Goal: Task Accomplishment & Management: Use online tool/utility

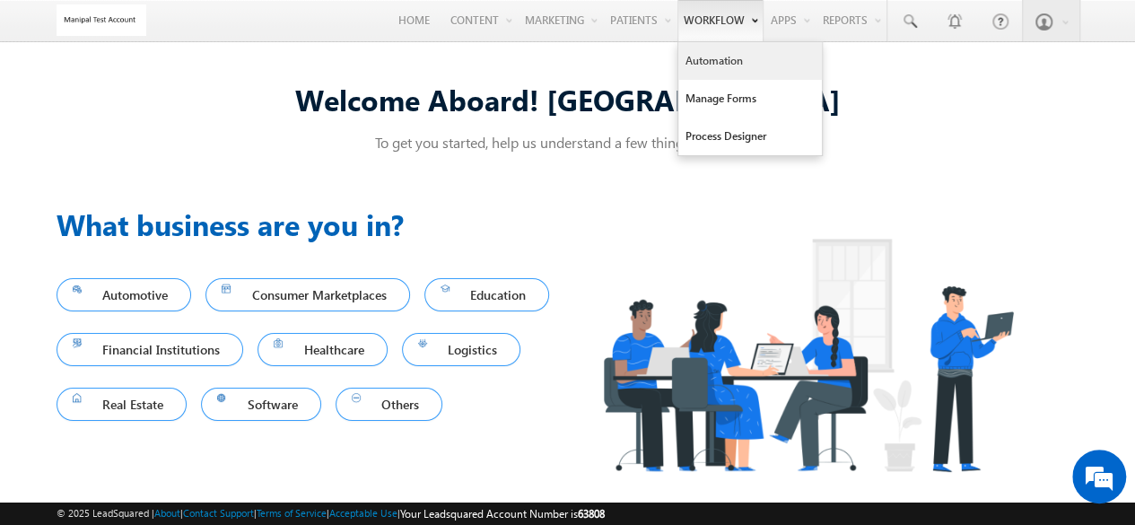
click at [722, 48] on link "Automation" at bounding box center [750, 61] width 144 height 38
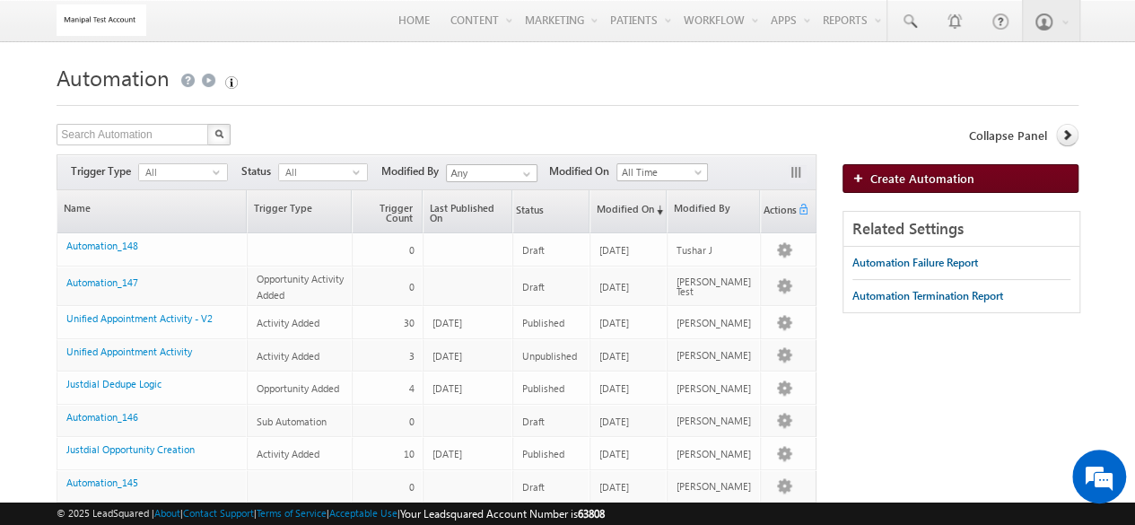
click at [853, 175] on img at bounding box center [862, 177] width 18 height 11
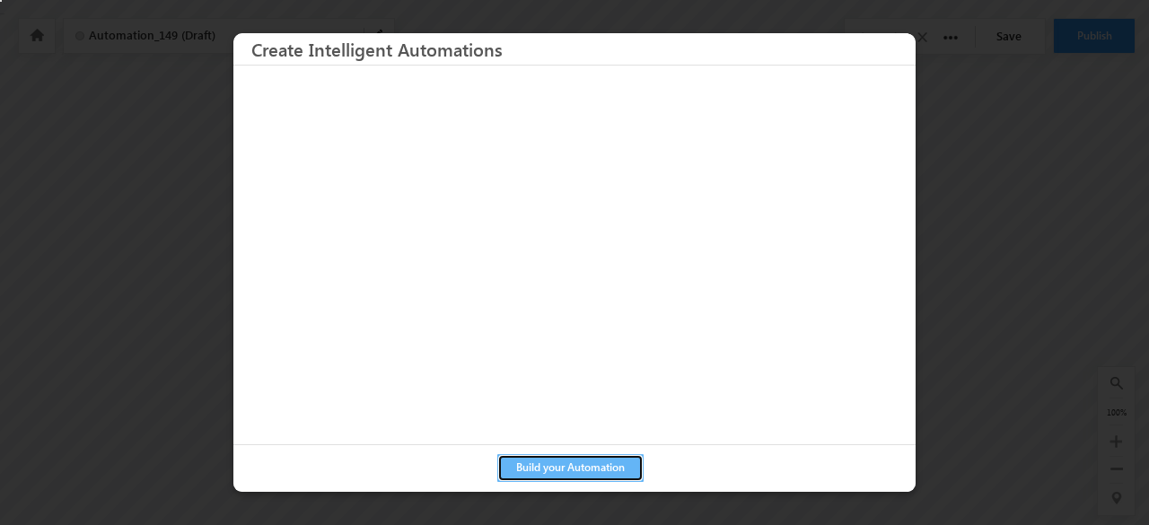
click at [601, 476] on button "Build your Automation" at bounding box center [570, 468] width 146 height 28
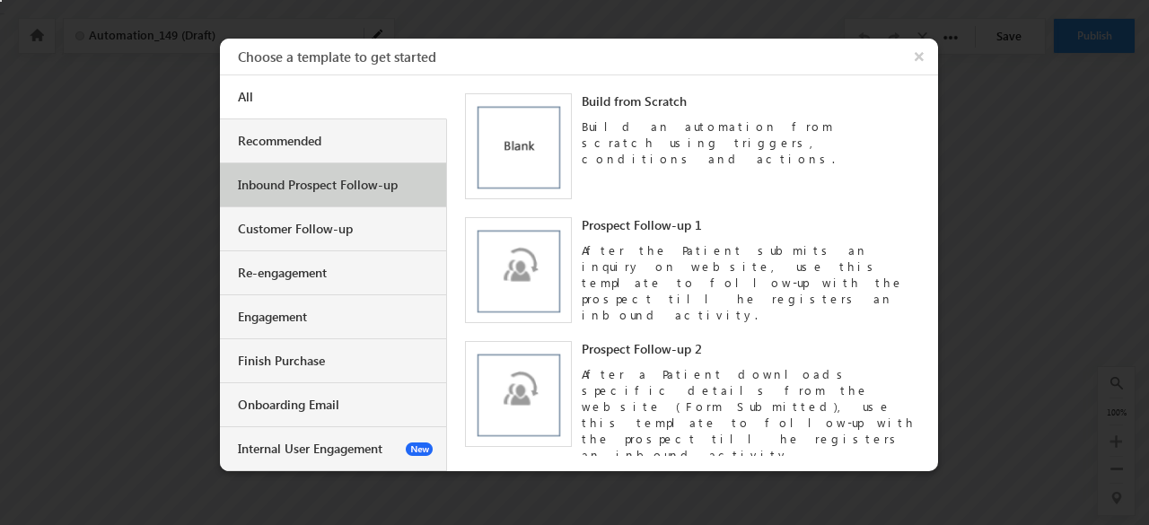
click at [350, 177] on div "Inbound Prospect Follow-up" at bounding box center [335, 185] width 195 height 16
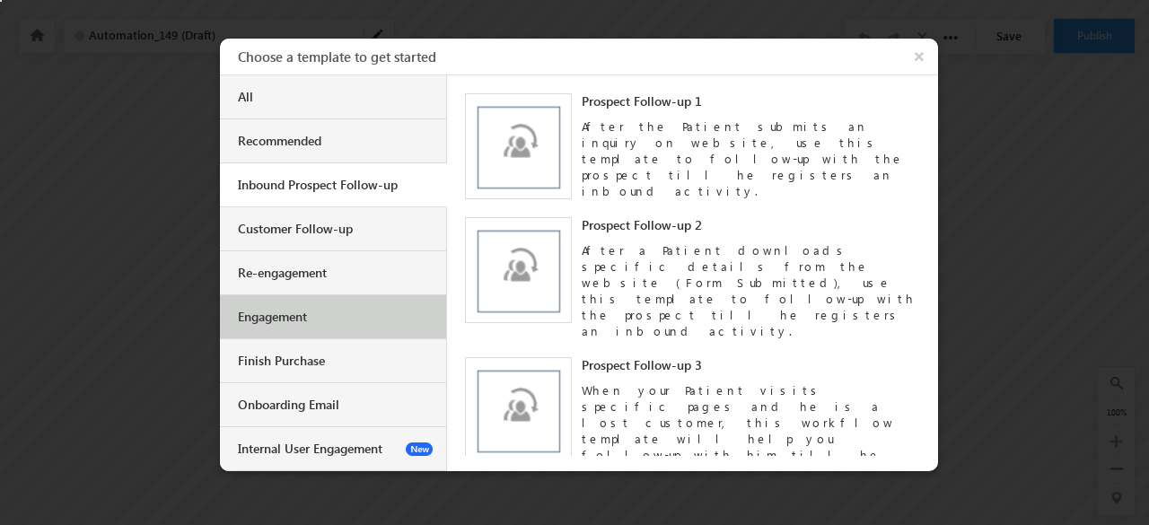
click at [345, 309] on div "Engagement" at bounding box center [335, 317] width 195 height 16
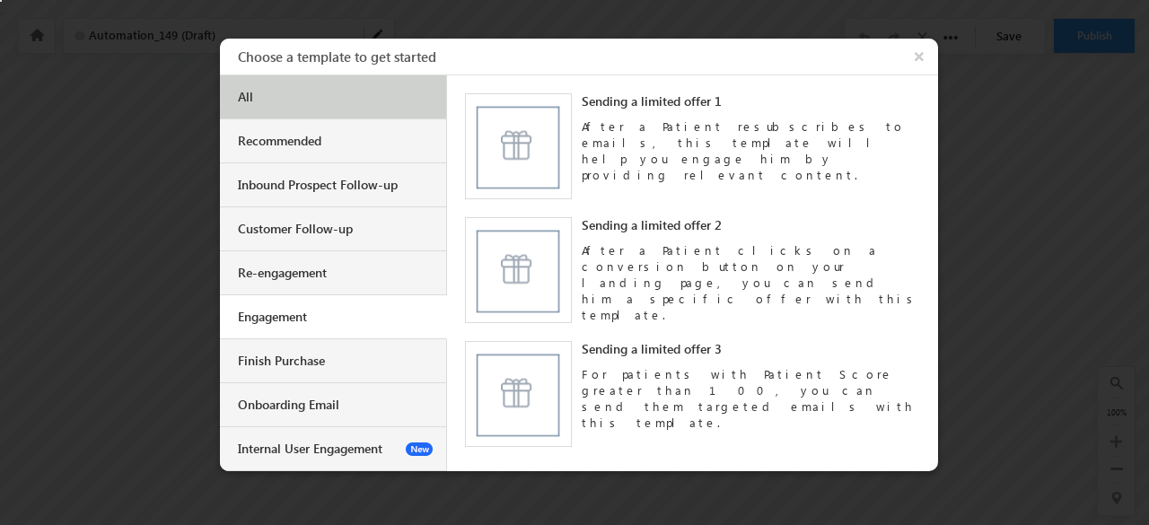
click at [382, 105] on div "All" at bounding box center [333, 97] width 227 height 44
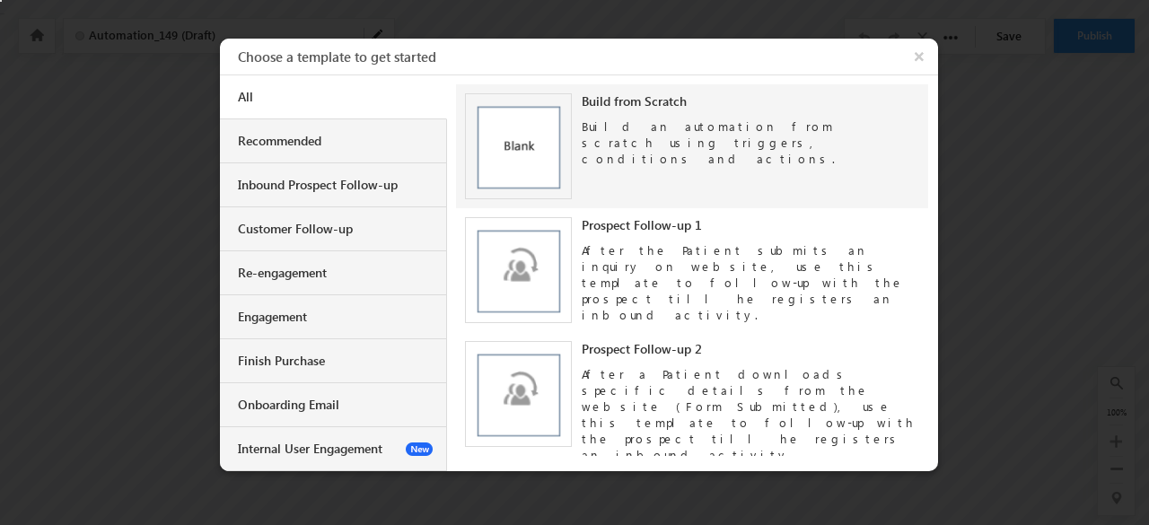
click at [599, 105] on div "Build from Scratch" at bounding box center [751, 101] width 338 height 16
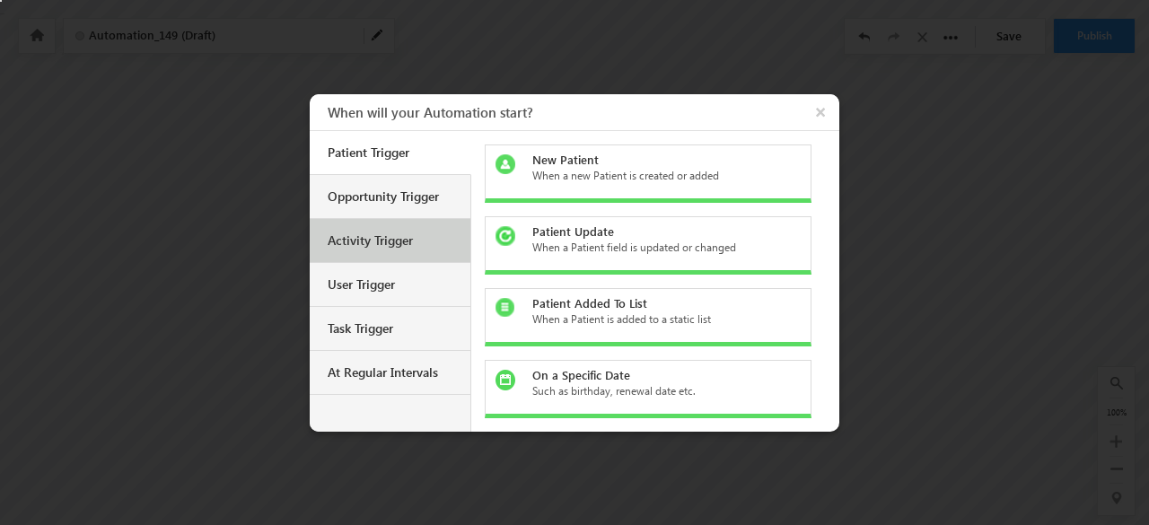
click at [451, 230] on div "Activity Trigger" at bounding box center [390, 241] width 161 height 44
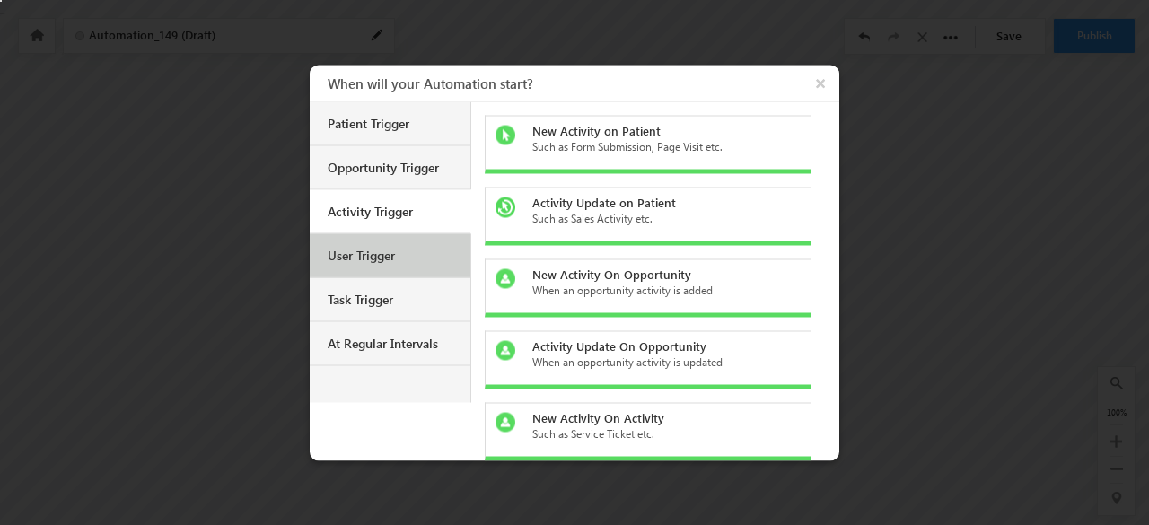
click at [426, 271] on div "User Trigger" at bounding box center [390, 255] width 161 height 44
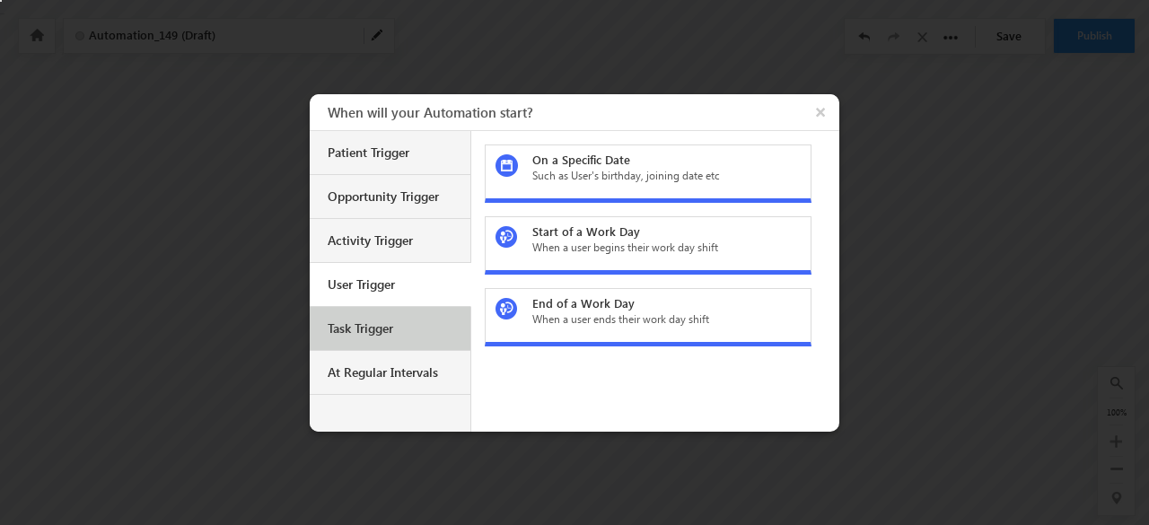
click at [427, 313] on div "Task Trigger" at bounding box center [390, 329] width 161 height 44
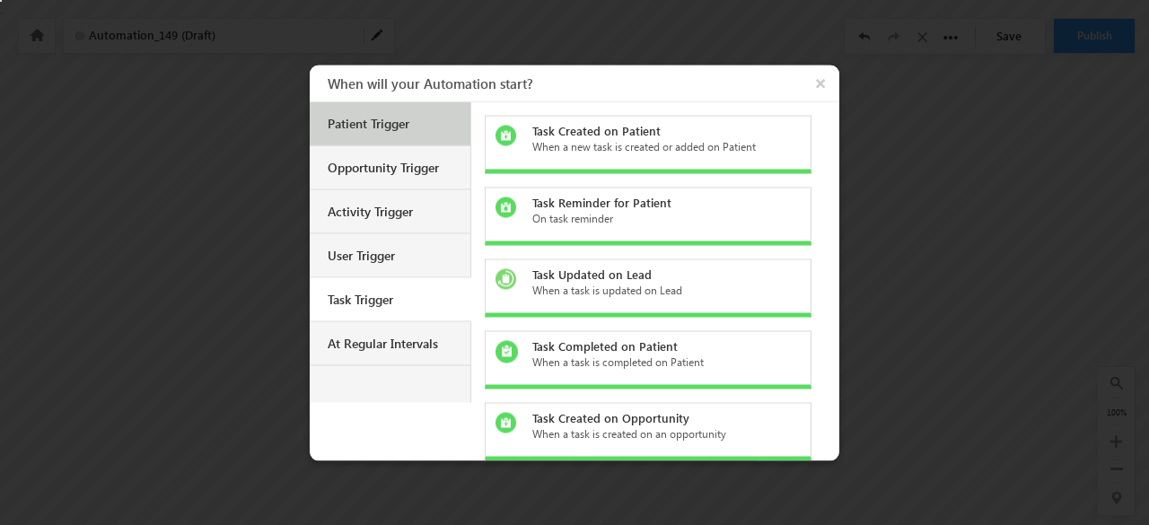
click at [427, 119] on div "Patient Trigger" at bounding box center [392, 123] width 129 height 16
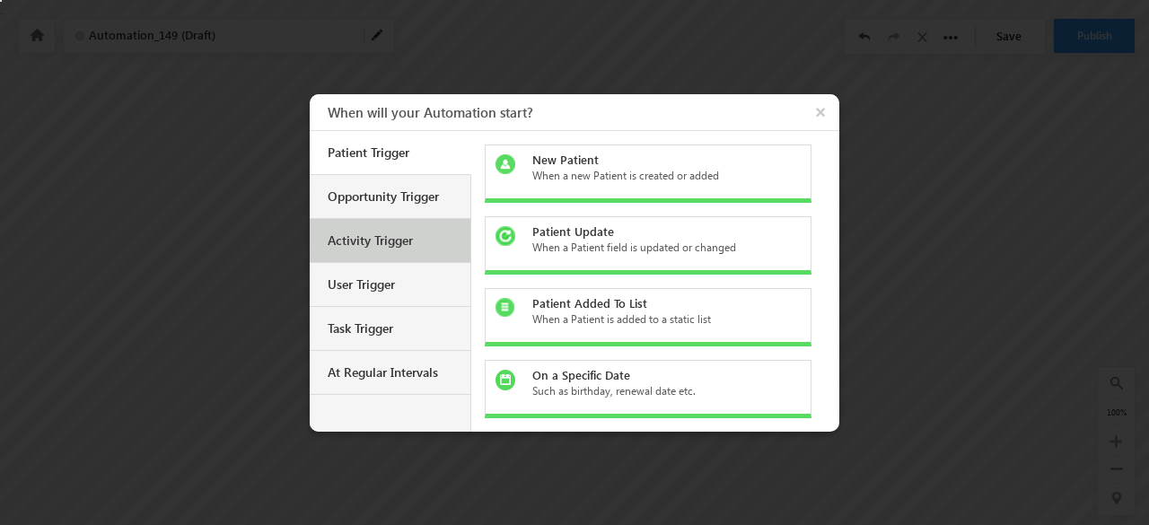
click at [439, 223] on div "Activity Trigger" at bounding box center [390, 241] width 161 height 44
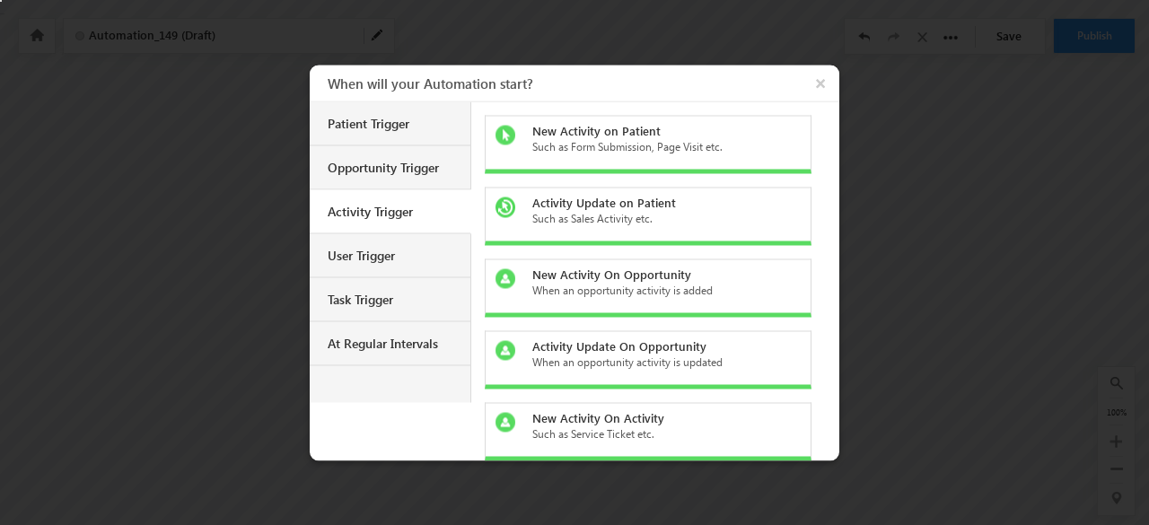
click at [648, 225] on div "Activity Update on Patient Such as Sales Activity etc." at bounding box center [648, 216] width 327 height 58
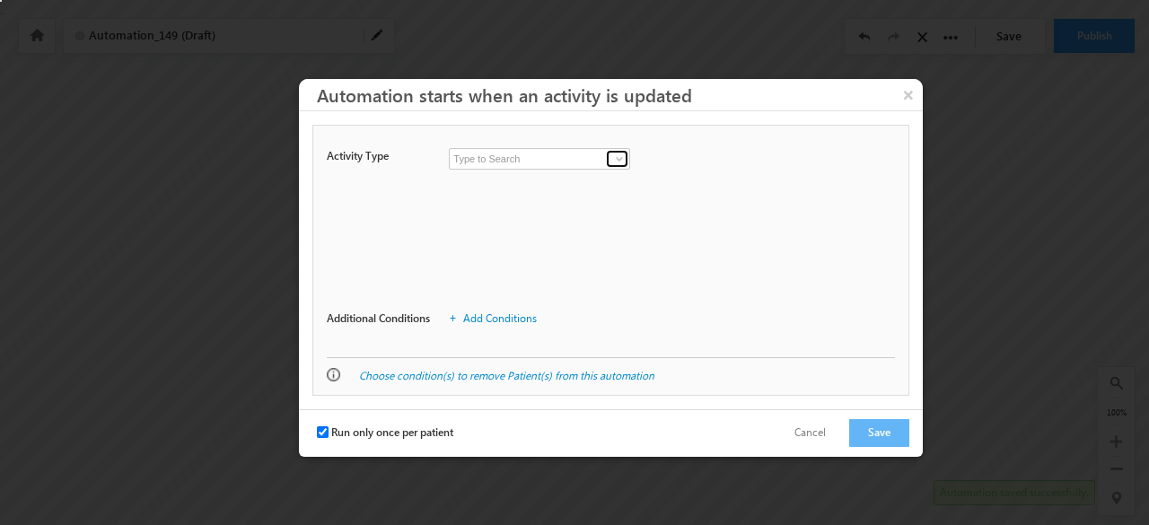
click at [616, 155] on span at bounding box center [619, 159] width 14 height 14
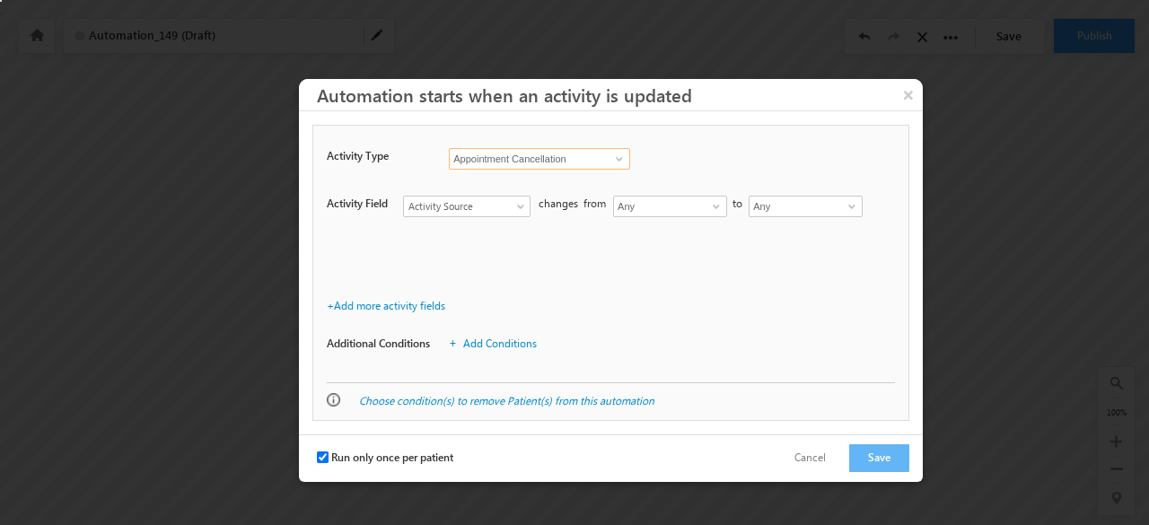
drag, startPoint x: 615, startPoint y: 148, endPoint x: 619, endPoint y: 162, distance: 14.2
click at [619, 162] on span "Appointment Cancellation 224 activity test Appointment Appointment (New) Appoin…" at bounding box center [538, 159] width 179 height 22
click at [619, 162] on span at bounding box center [619, 159] width 14 height 14
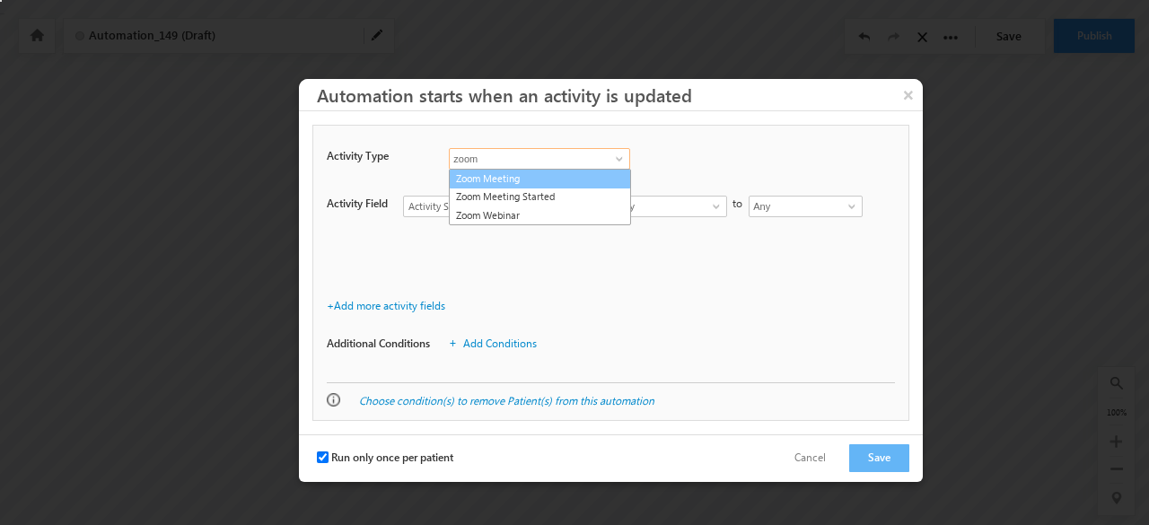
click at [535, 177] on link "Zoom Meeting" at bounding box center [540, 179] width 182 height 21
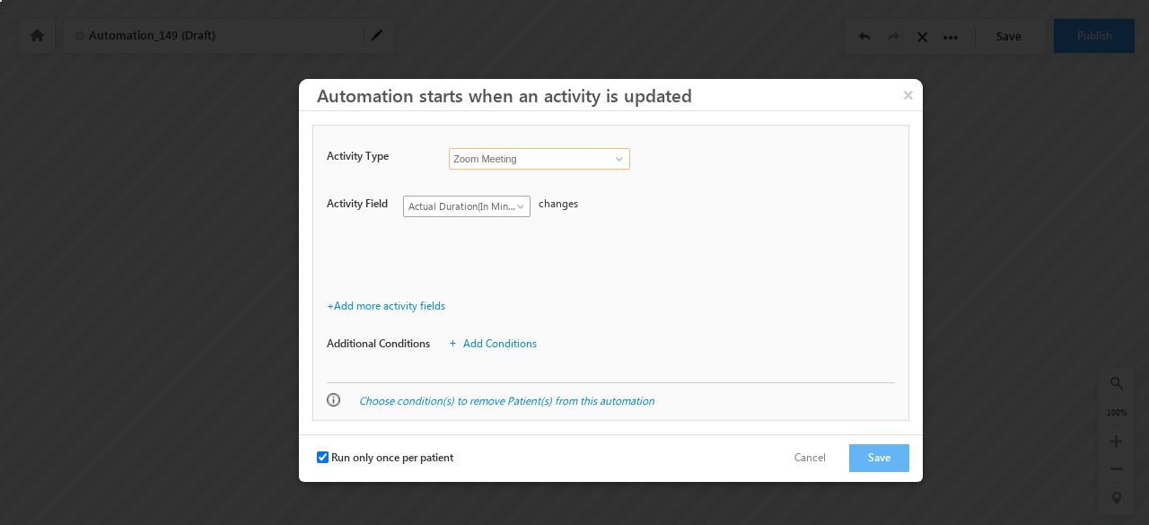
type input "Zoom Meeting"
click at [515, 207] on span at bounding box center [522, 210] width 14 height 14
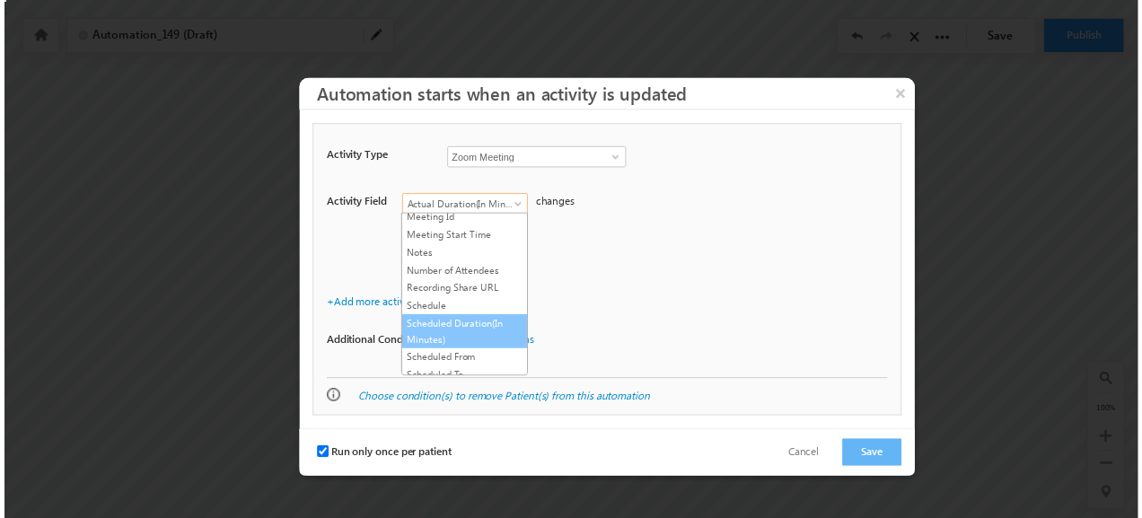
scroll to position [146, 0]
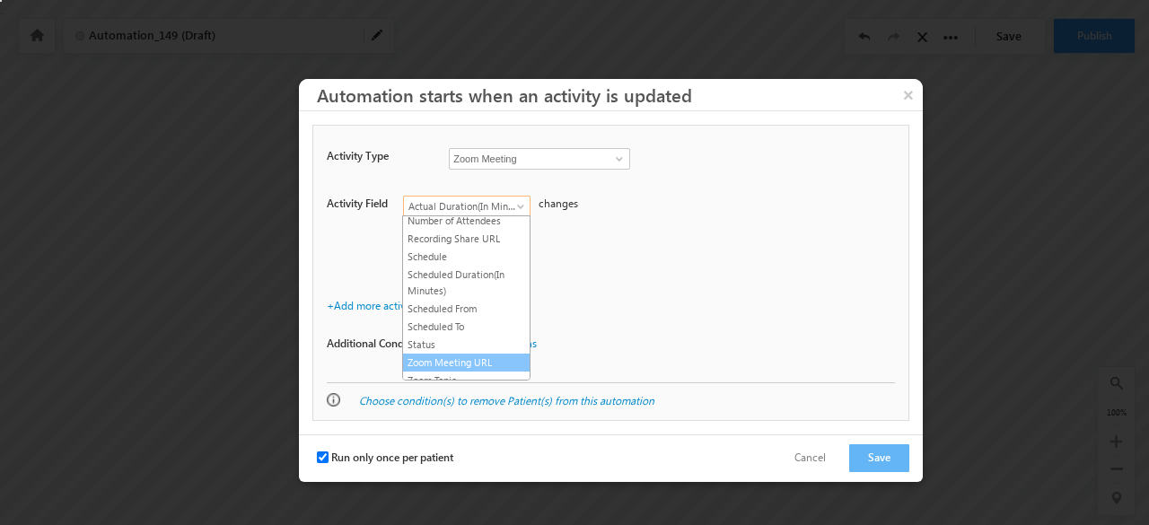
click at [485, 356] on link "Zoom Meeting URL" at bounding box center [466, 362] width 127 height 16
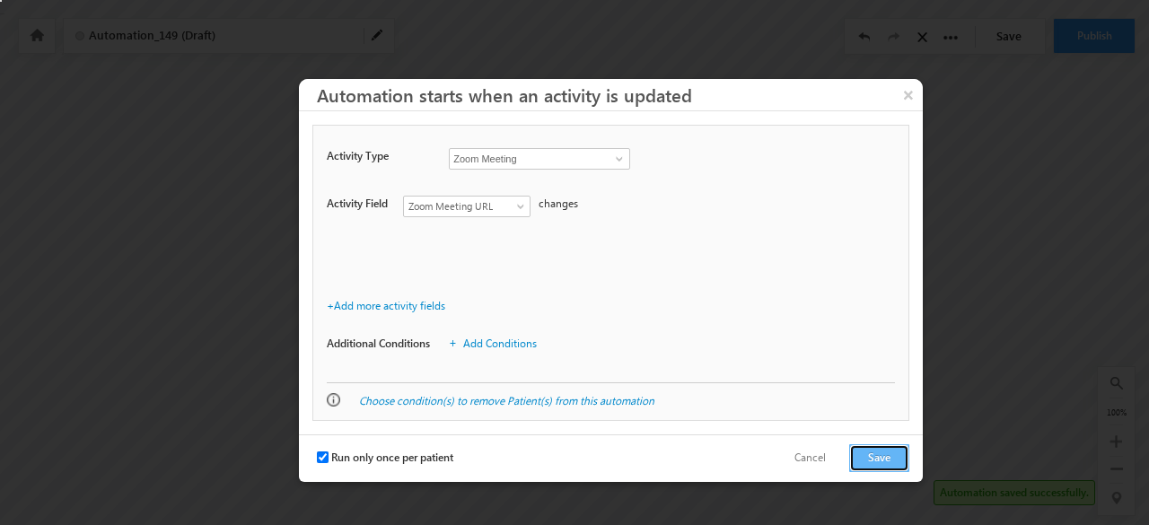
click at [906, 453] on button "Save" at bounding box center [879, 458] width 60 height 28
click at [337, 462] on label "Run only once per patient" at bounding box center [385, 458] width 136 height 16
click at [328, 462] on input "Run only once per patient" at bounding box center [323, 457] width 12 height 12
click at [888, 448] on button "Save" at bounding box center [879, 458] width 60 height 28
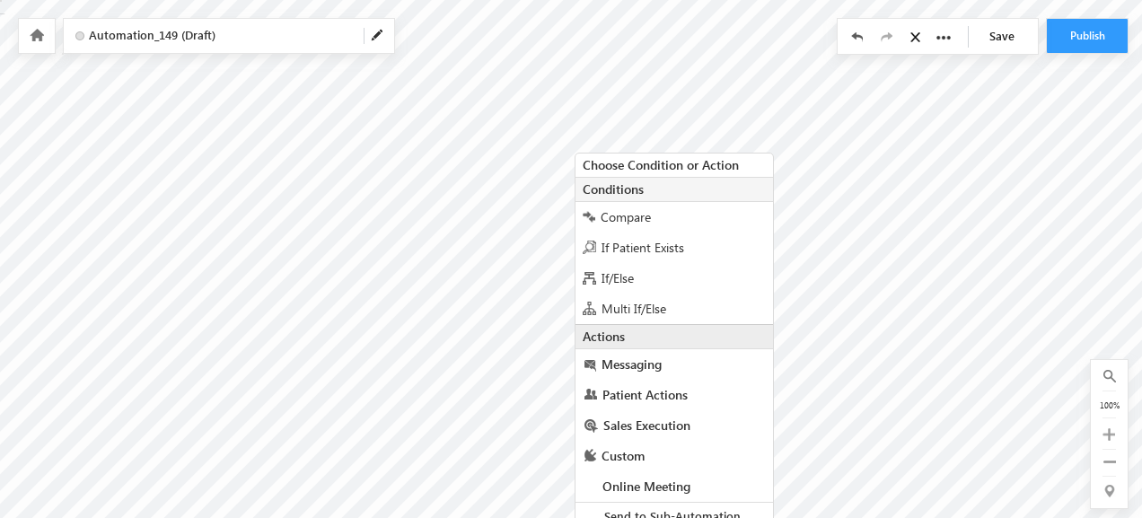
scroll to position [13, 0]
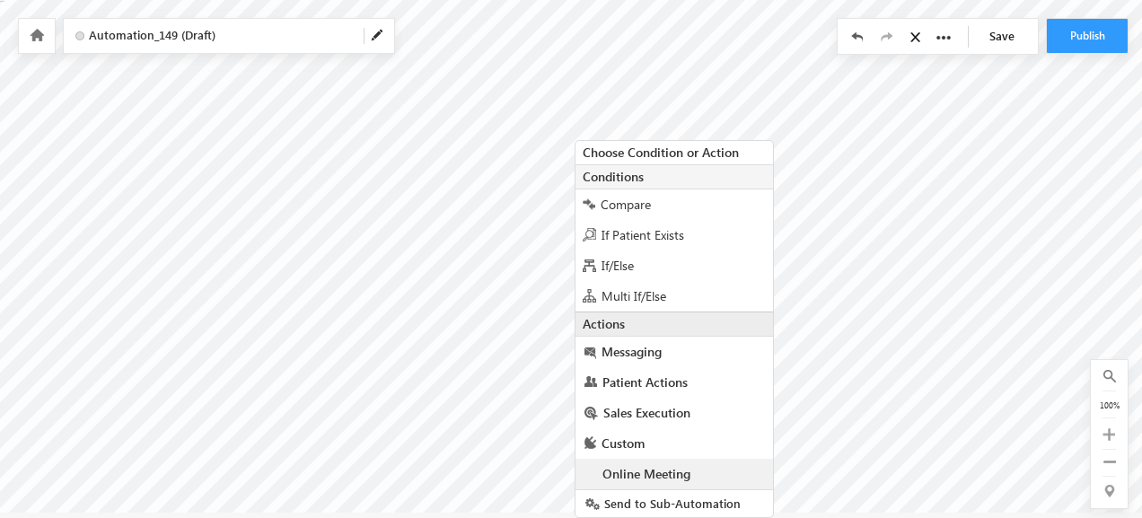
click at [658, 465] on span "Online Meeting" at bounding box center [646, 473] width 88 height 17
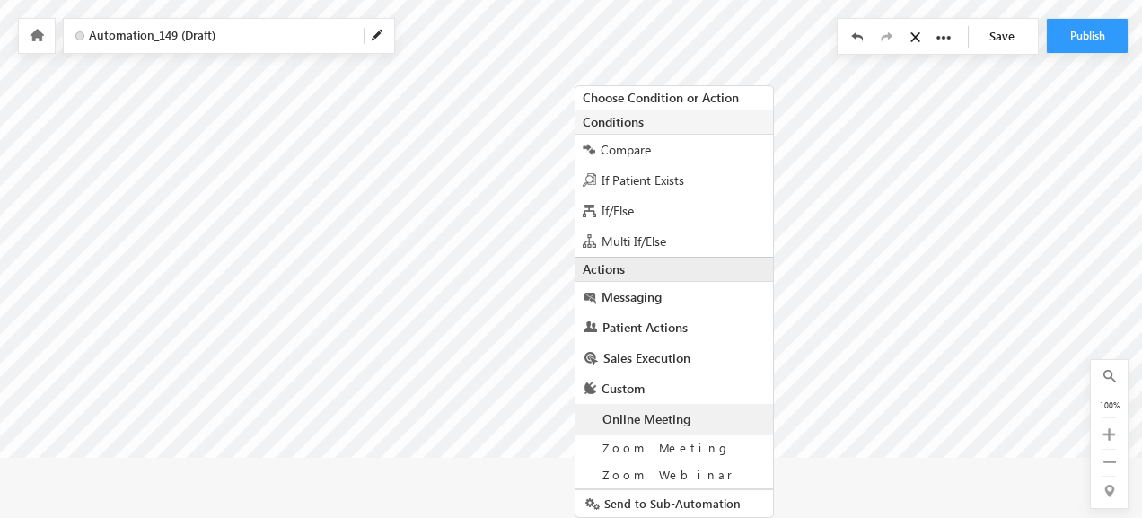
scroll to position [69, 0]
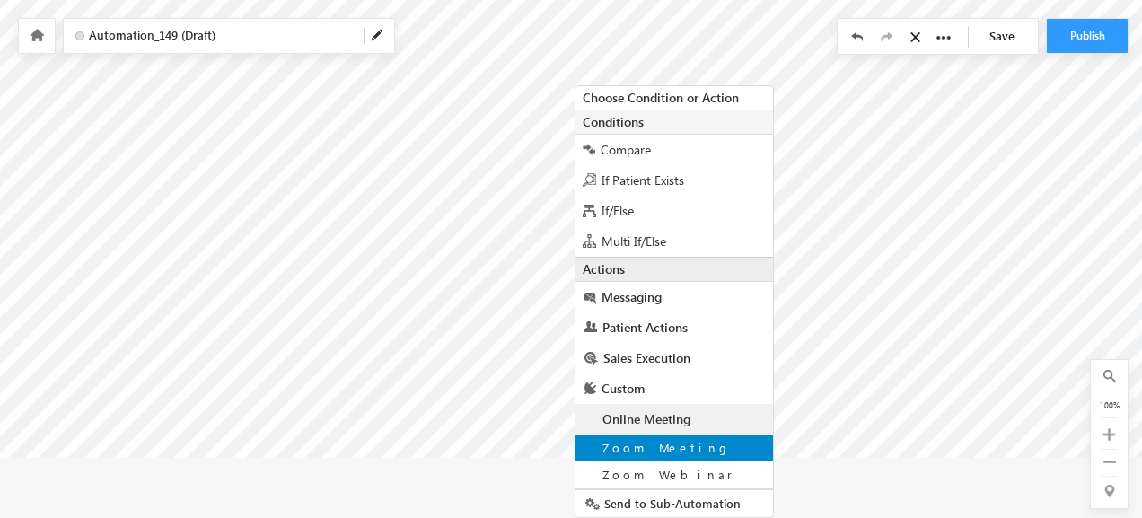
click at [623, 440] on span "Zoom Meeting" at bounding box center [666, 447] width 128 height 15
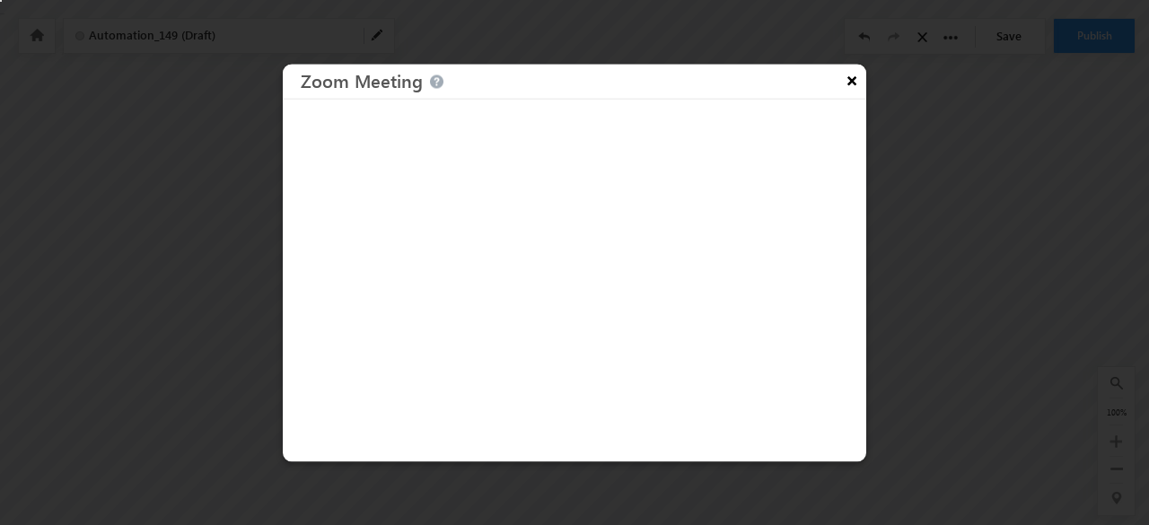
click at [851, 80] on button "×" at bounding box center [851, 79] width 29 height 31
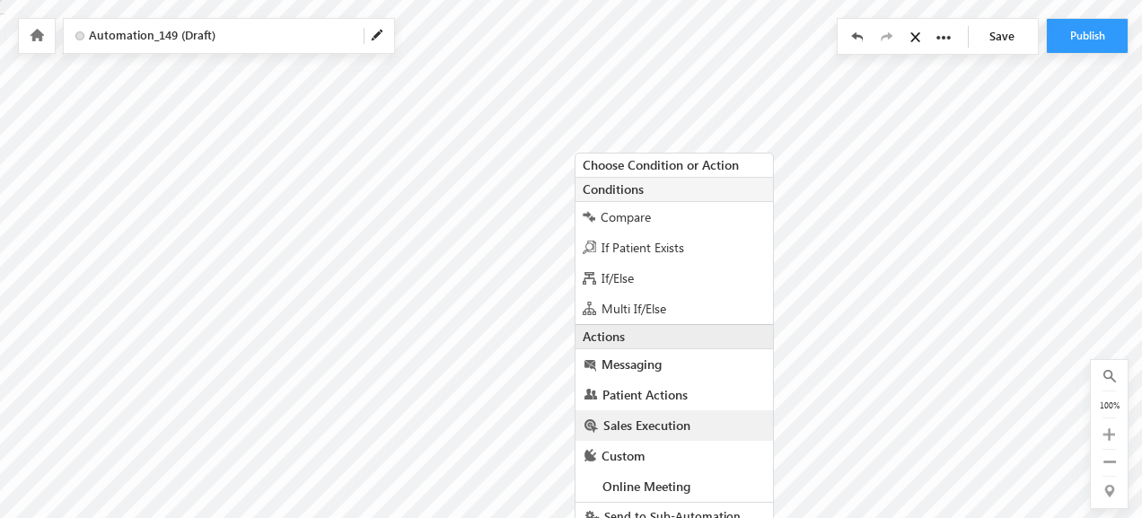
scroll to position [13, 0]
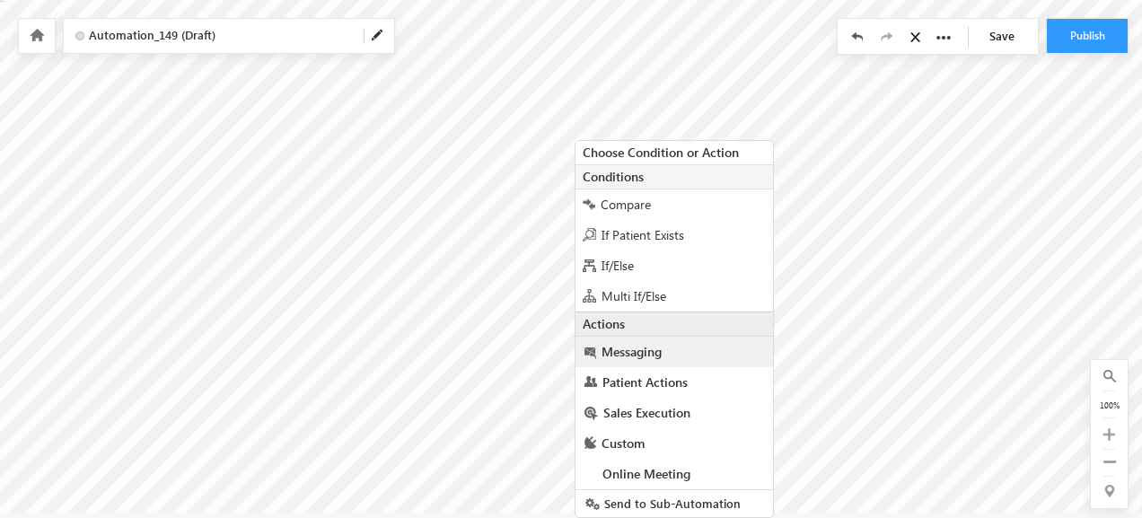
click at [694, 358] on link "Messaging" at bounding box center [673, 352] width 197 height 31
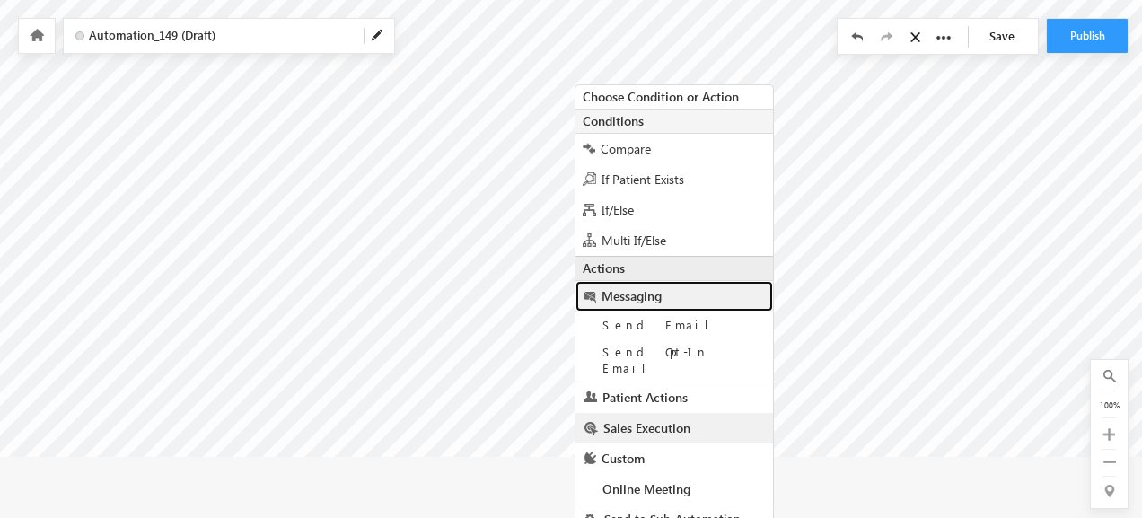
scroll to position [69, 0]
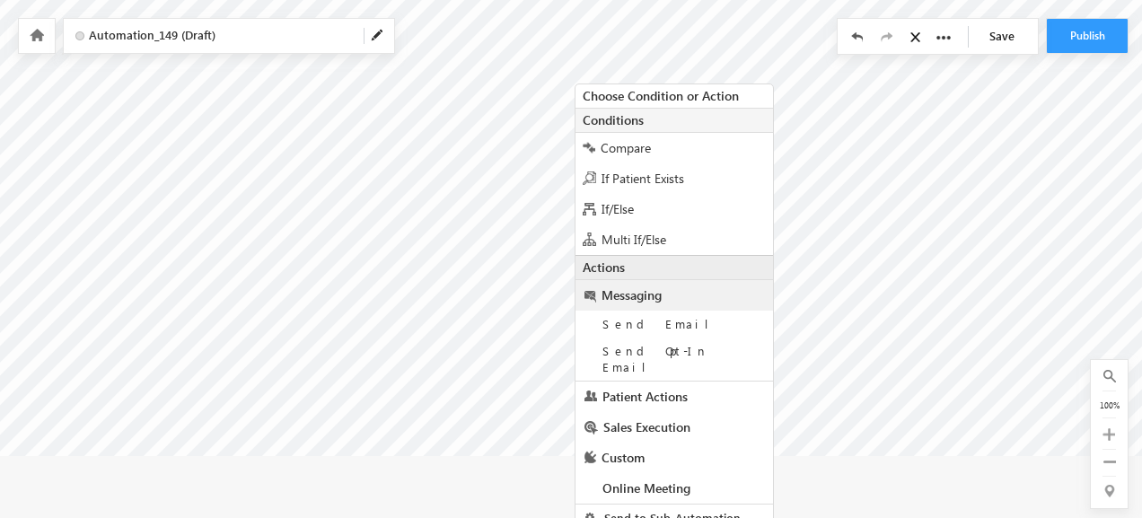
checkbox input "false"
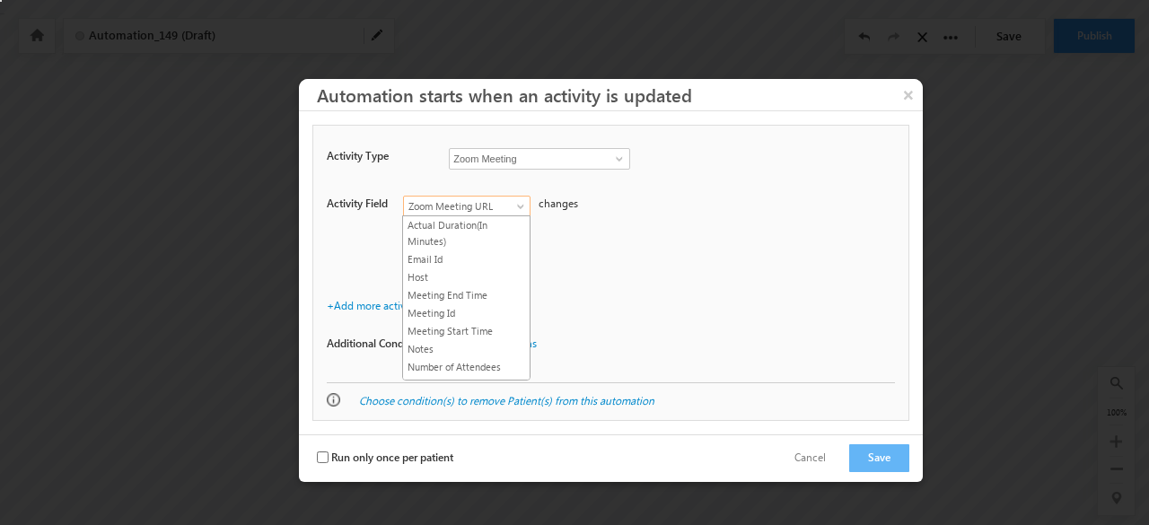
scroll to position [146, 0]
click at [503, 211] on span "Zoom Meeting URL" at bounding box center [462, 206] width 116 height 16
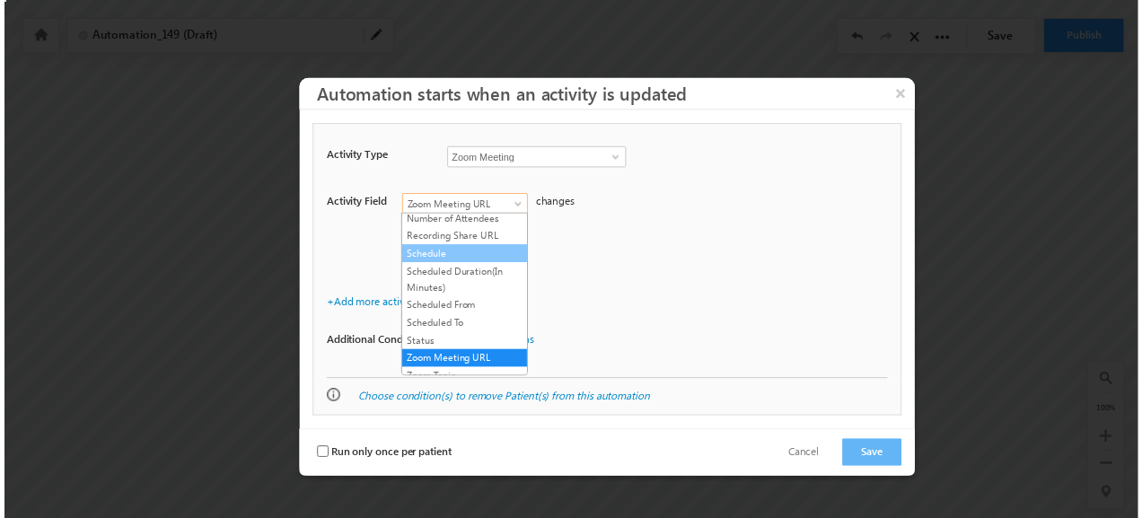
scroll to position [0, 0]
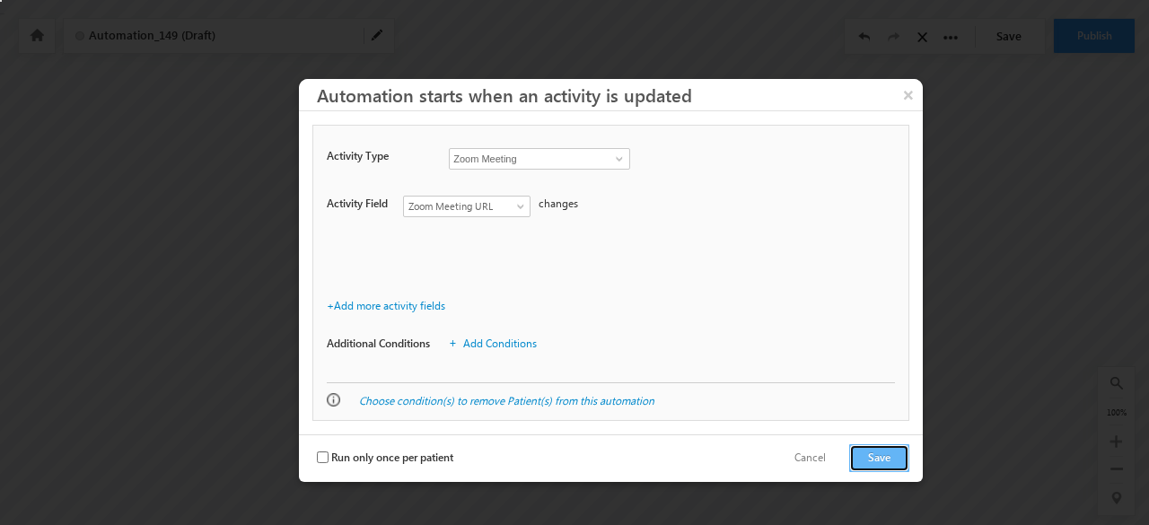
click at [877, 461] on button "Save" at bounding box center [879, 458] width 60 height 28
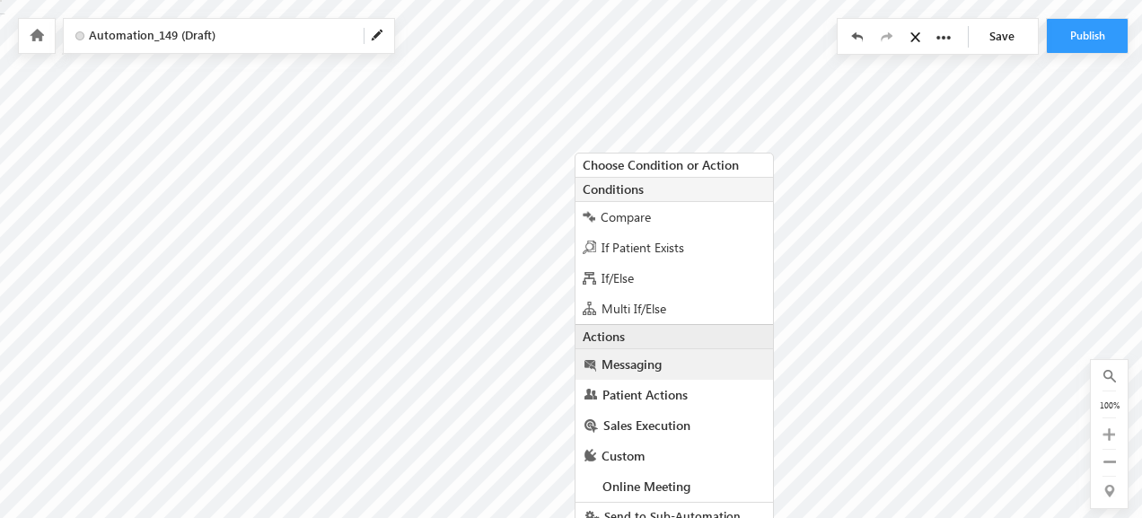
click at [686, 369] on link "Messaging" at bounding box center [673, 364] width 197 height 31
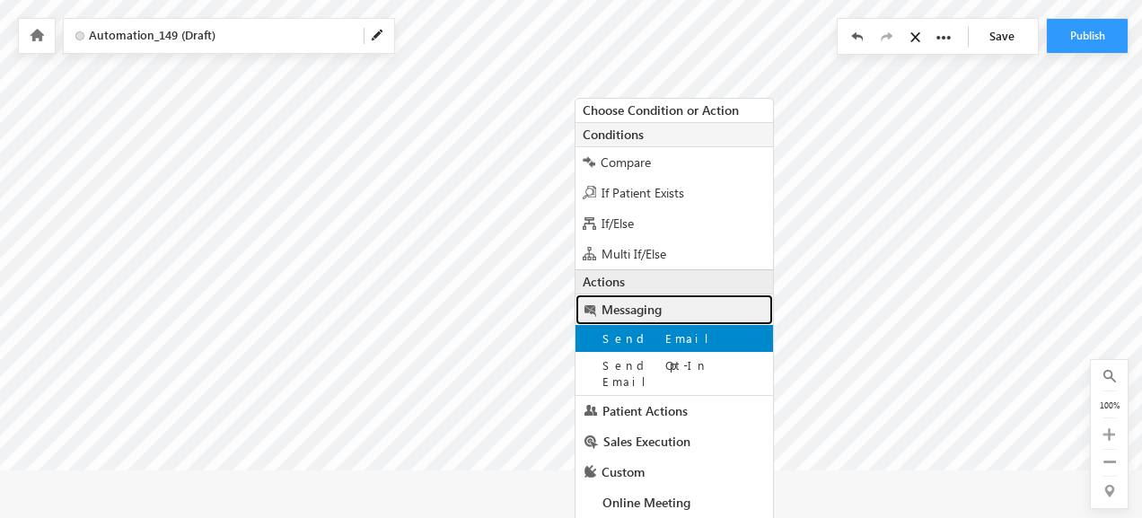
scroll to position [56, 0]
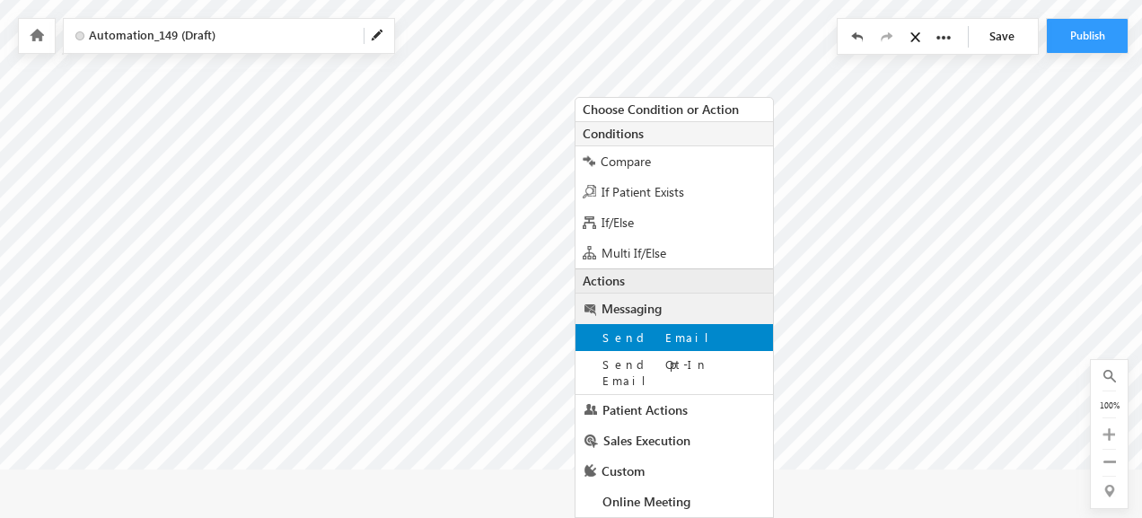
click at [671, 326] on div "Send Email" at bounding box center [673, 337] width 197 height 27
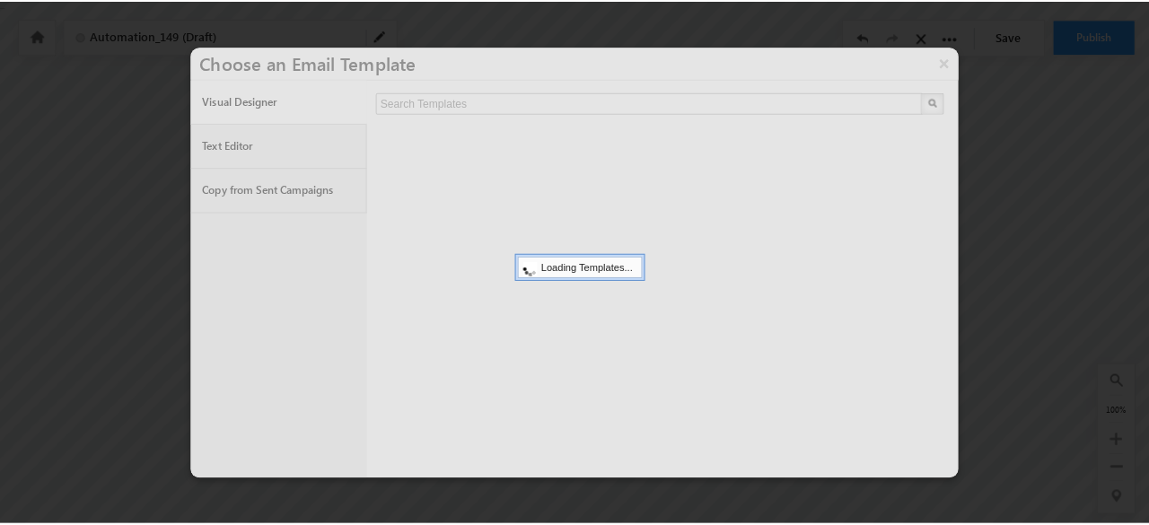
scroll to position [0, 0]
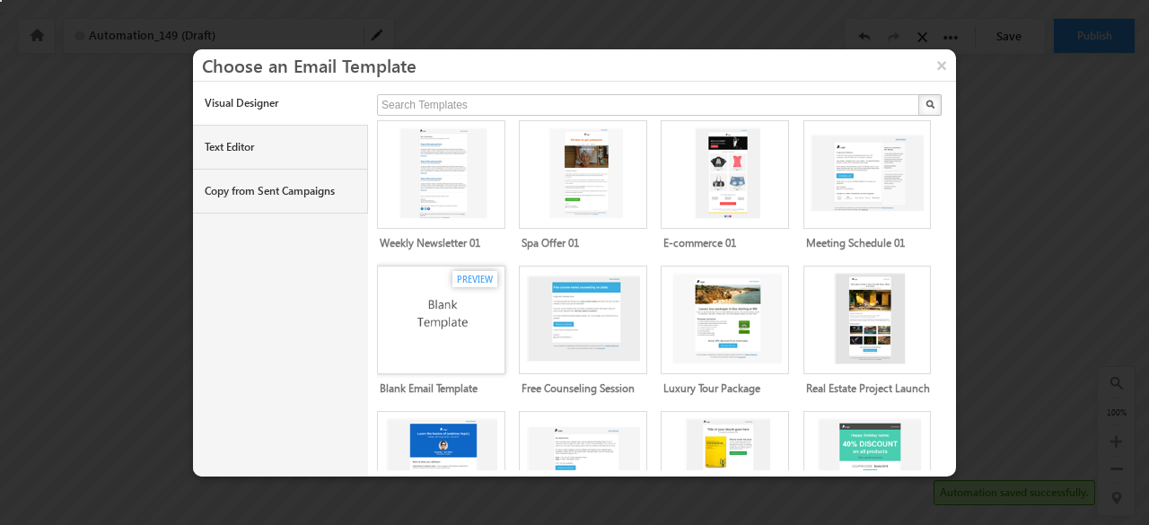
click at [407, 308] on img at bounding box center [443, 316] width 118 height 87
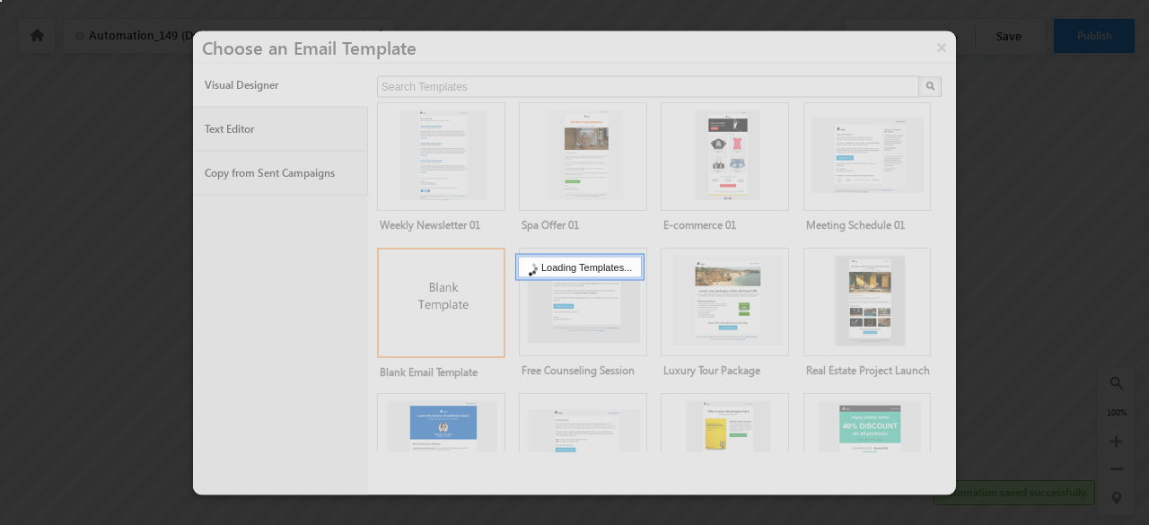
click at [325, 113] on div at bounding box center [574, 263] width 763 height 464
click at [325, 128] on div at bounding box center [574, 263] width 763 height 464
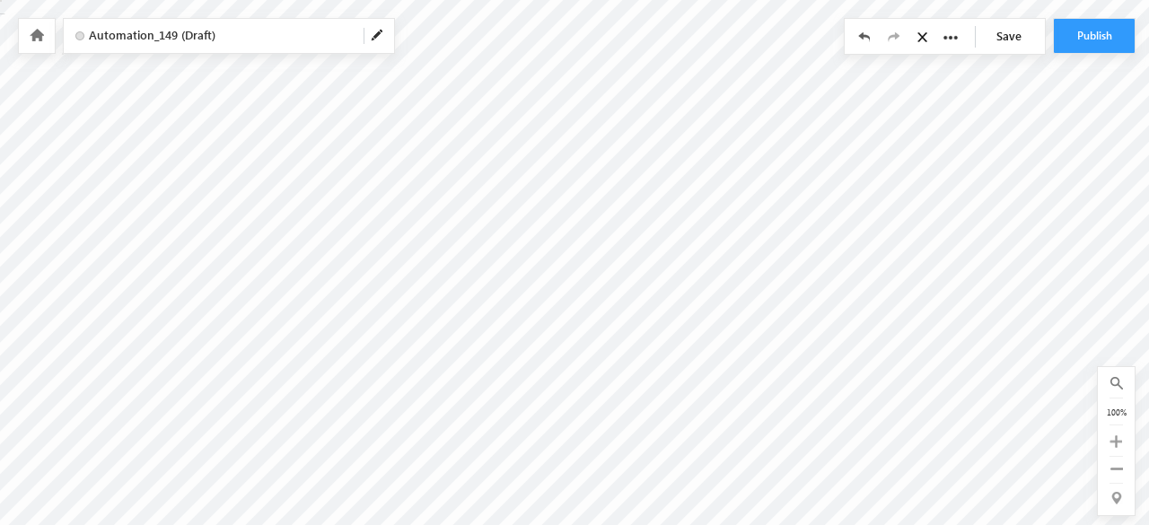
click at [1012, 35] on link "Save" at bounding box center [1013, 36] width 63 height 34
click at [382, 42] on span at bounding box center [378, 36] width 14 height 14
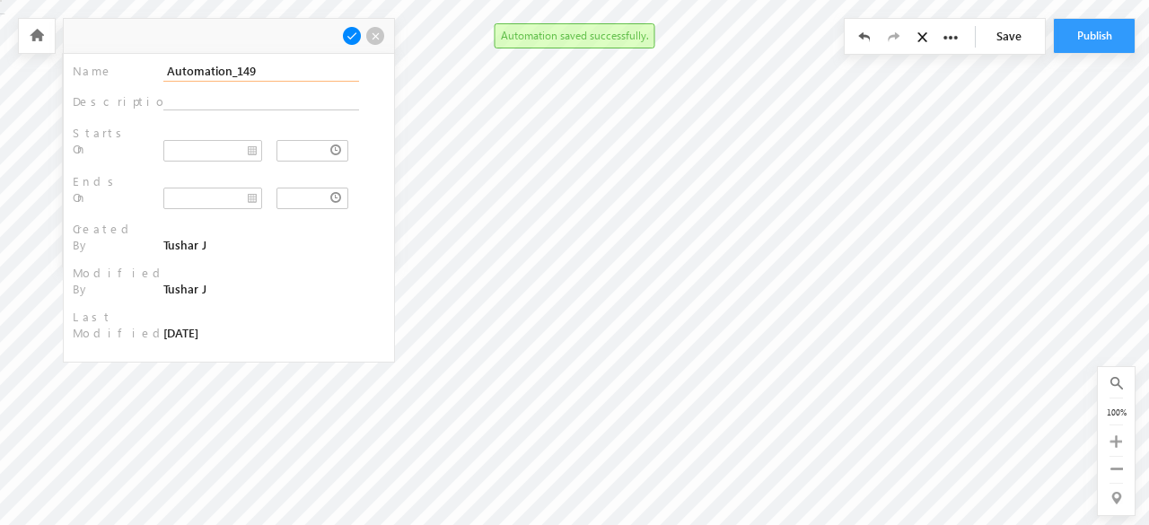
click at [267, 73] on input "Automation_149" at bounding box center [261, 71] width 196 height 21
type input "Zoom Invite"
click at [349, 35] on span at bounding box center [352, 36] width 20 height 20
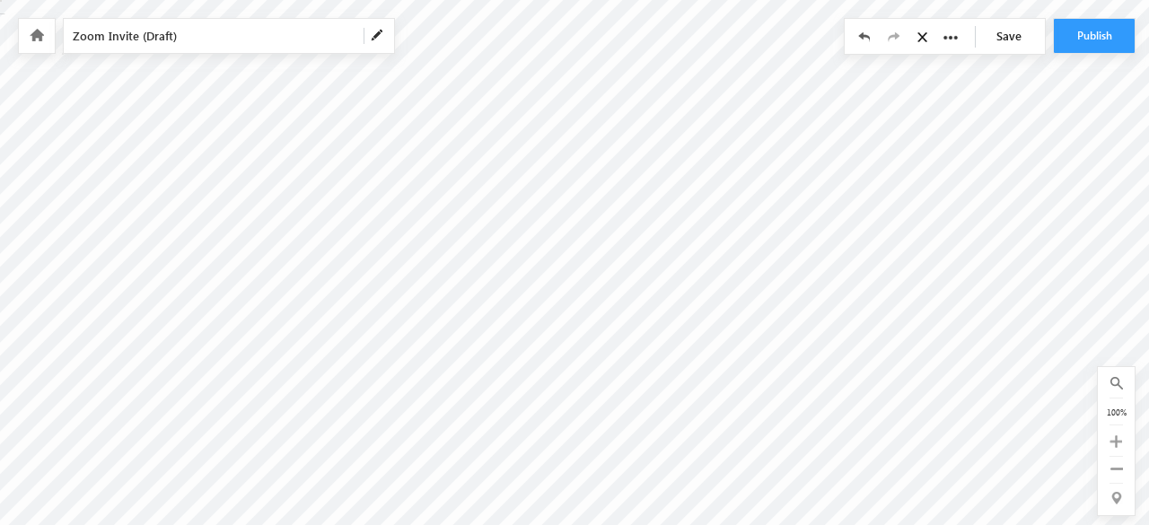
click at [1010, 25] on link "Save" at bounding box center [1013, 36] width 63 height 34
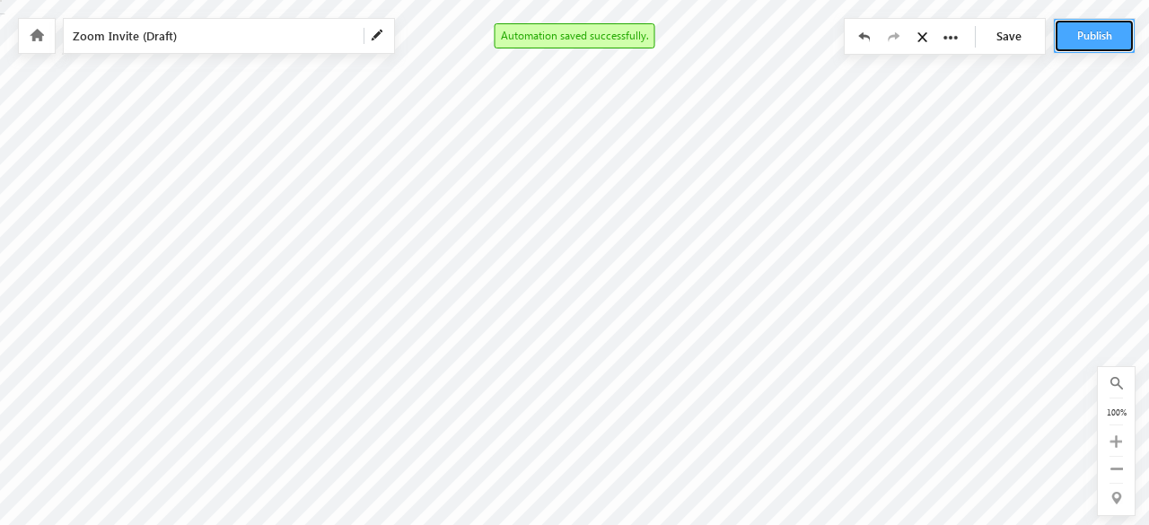
click at [1097, 39] on button "Publish" at bounding box center [1094, 36] width 81 height 34
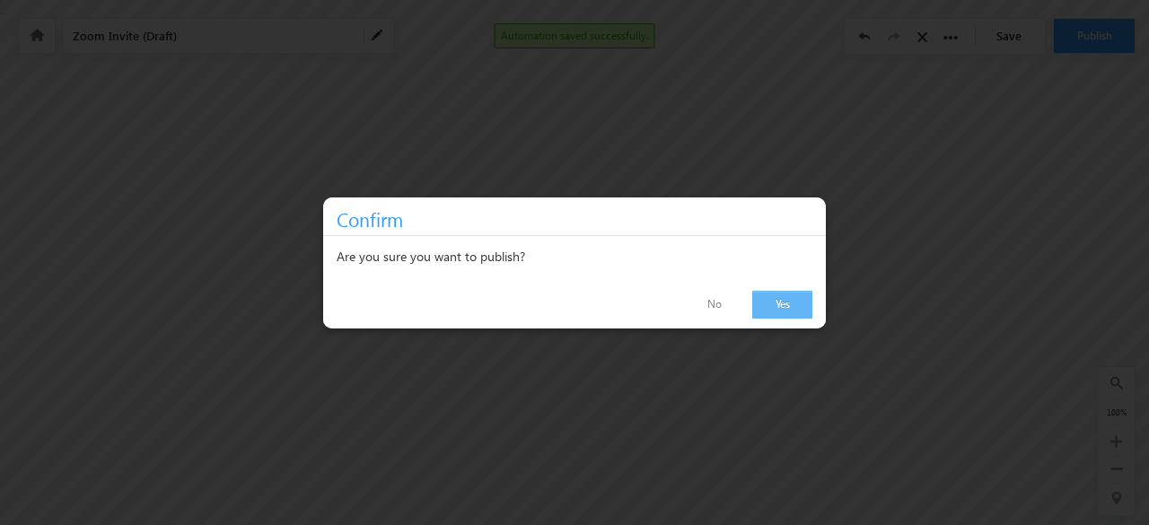
click at [777, 299] on link "Yes" at bounding box center [782, 305] width 60 height 28
